Goal: Task Accomplishment & Management: Manage account settings

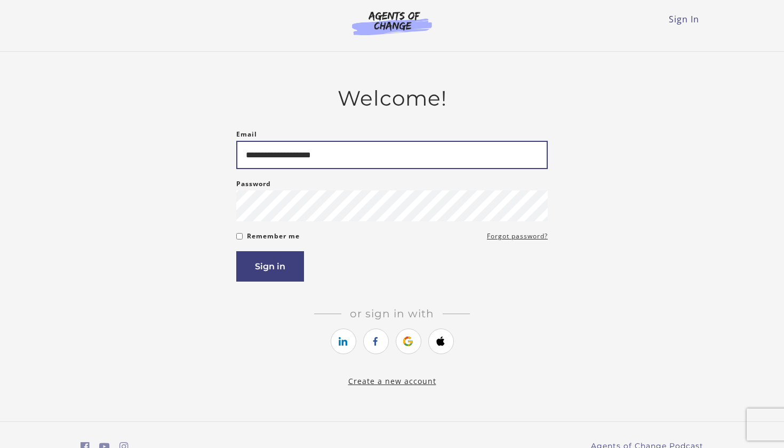
type input "**********"
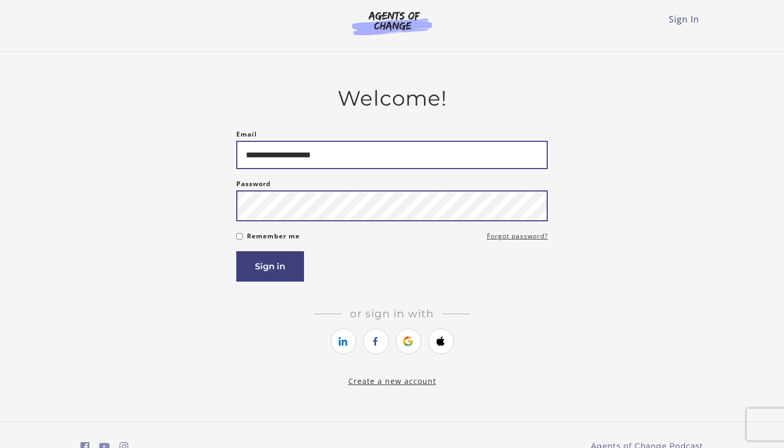
click at [270, 268] on button "Sign in" at bounding box center [270, 266] width 68 height 30
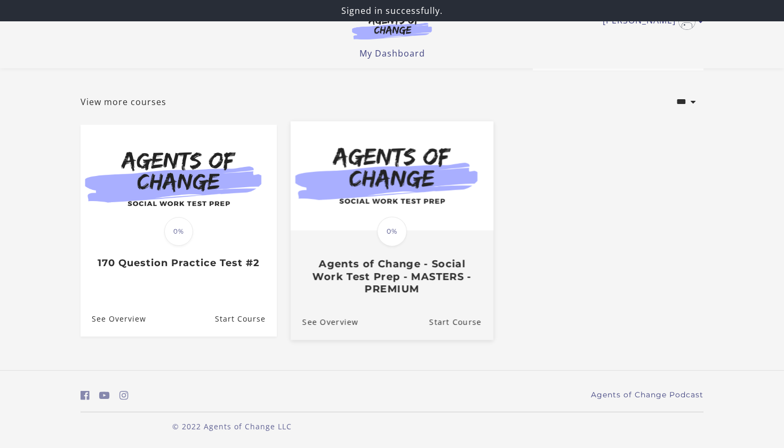
scroll to position [42, 0]
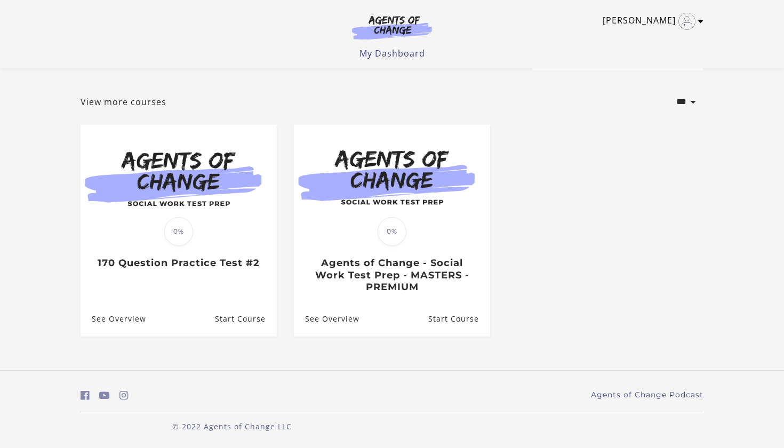
click at [702, 21] on icon "Toggle menu" at bounding box center [700, 21] width 5 height 9
click at [657, 39] on link "My Account" at bounding box center [659, 39] width 94 height 18
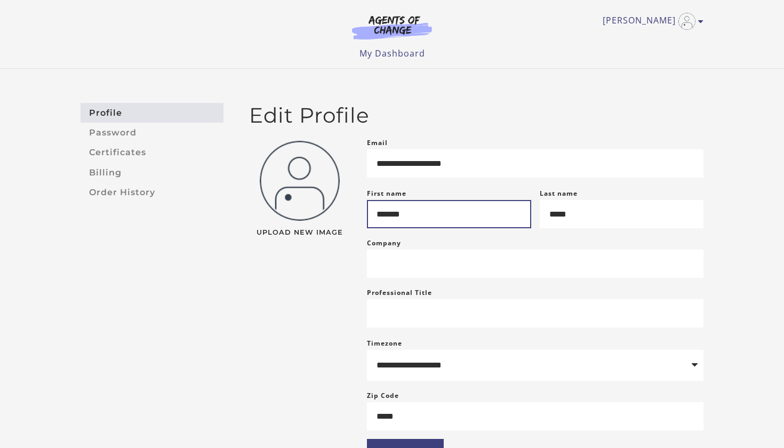
drag, startPoint x: 446, startPoint y: 228, endPoint x: 375, endPoint y: 223, distance: 71.1
type input "*"
type input "****"
click at [311, 289] on div "Upload New Image" at bounding box center [300, 298] width 118 height 323
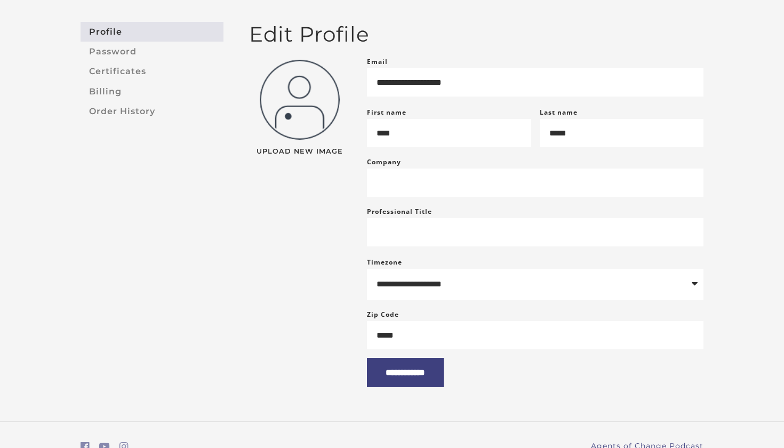
scroll to position [106, 0]
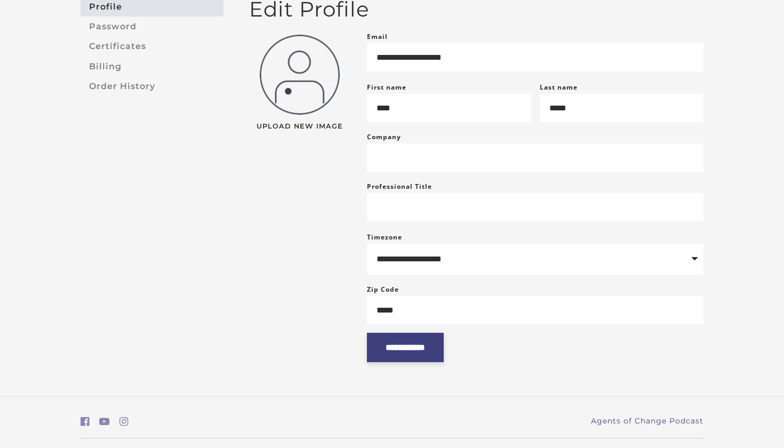
click at [406, 356] on input "**********" at bounding box center [405, 347] width 77 height 29
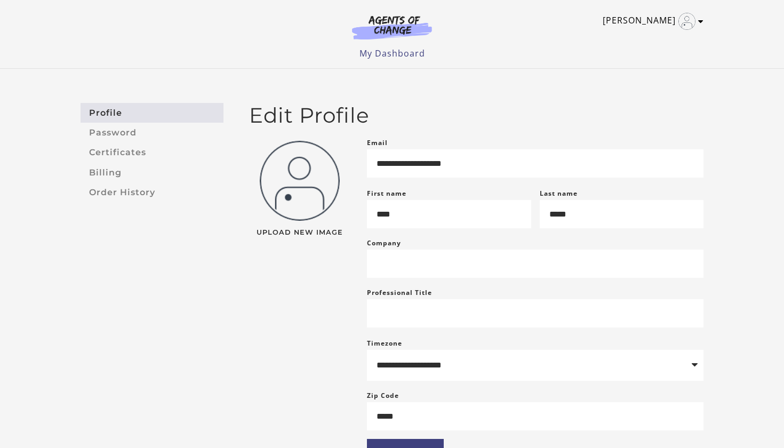
click at [701, 25] on icon "Toggle menu" at bounding box center [700, 21] width 5 height 9
click at [656, 34] on link "My Account" at bounding box center [659, 39] width 94 height 18
click at [388, 35] on img at bounding box center [392, 27] width 102 height 25
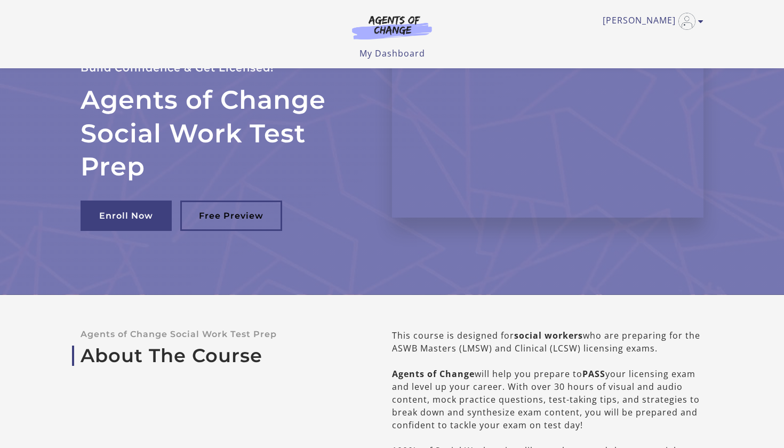
scroll to position [52, 0]
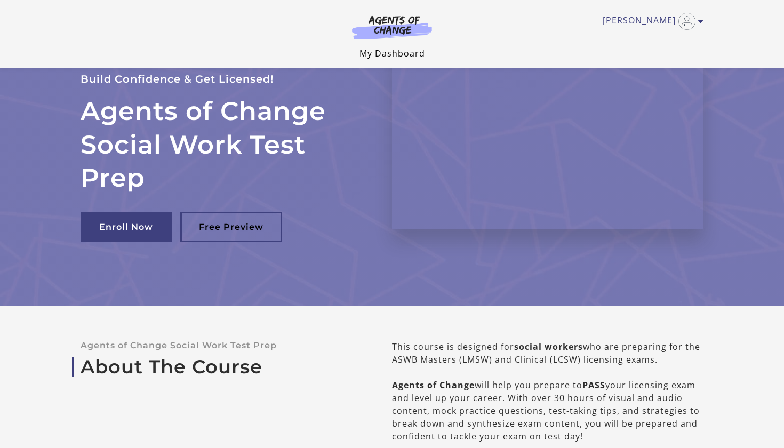
click at [385, 51] on link "My Dashboard" at bounding box center [392, 53] width 66 height 12
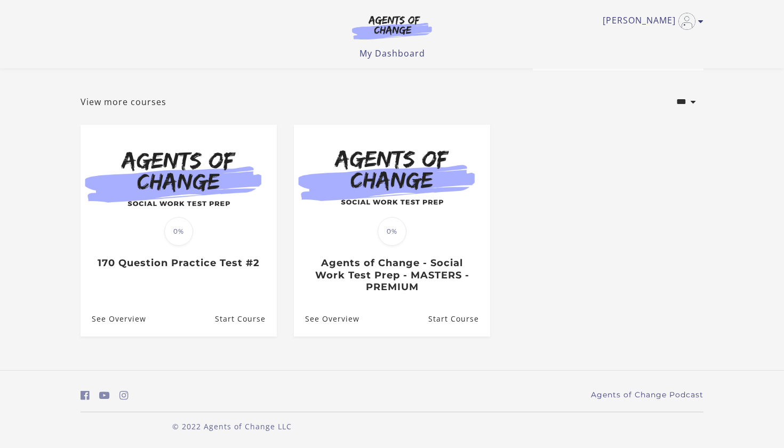
scroll to position [27, 0]
